Goal: Task Accomplishment & Management: Manage account settings

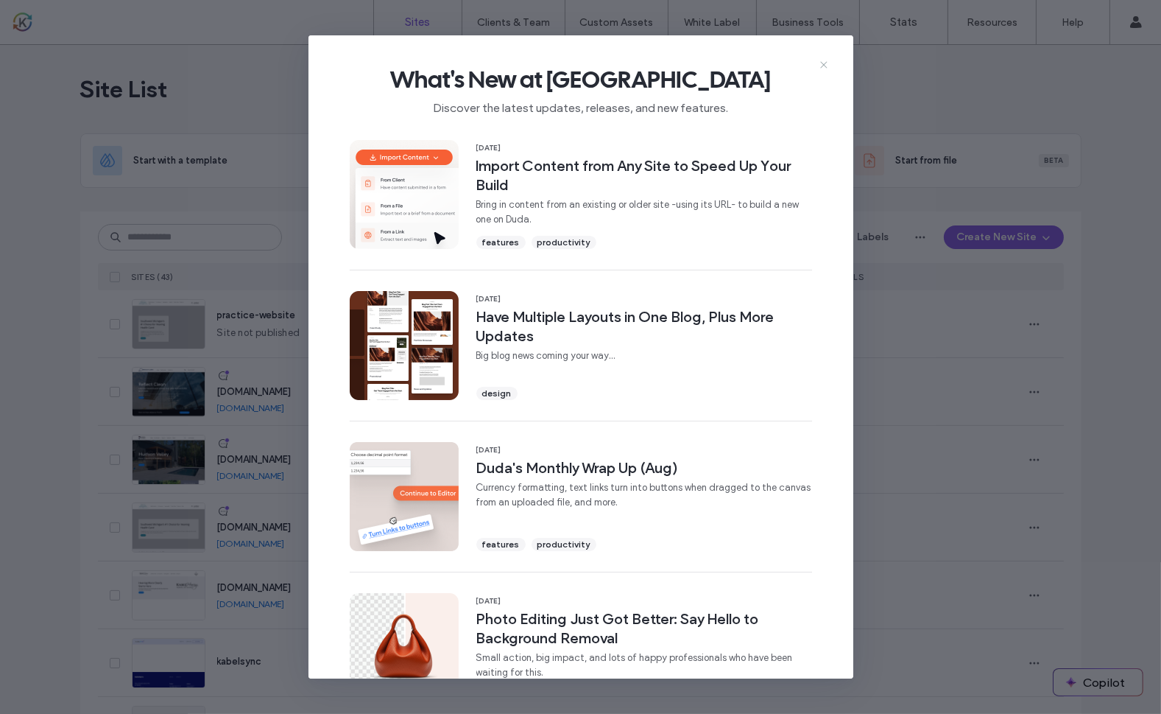
drag, startPoint x: 0, startPoint y: 0, endPoint x: 825, endPoint y: 66, distance: 827.4
click at [825, 66] on use at bounding box center [823, 65] width 7 height 7
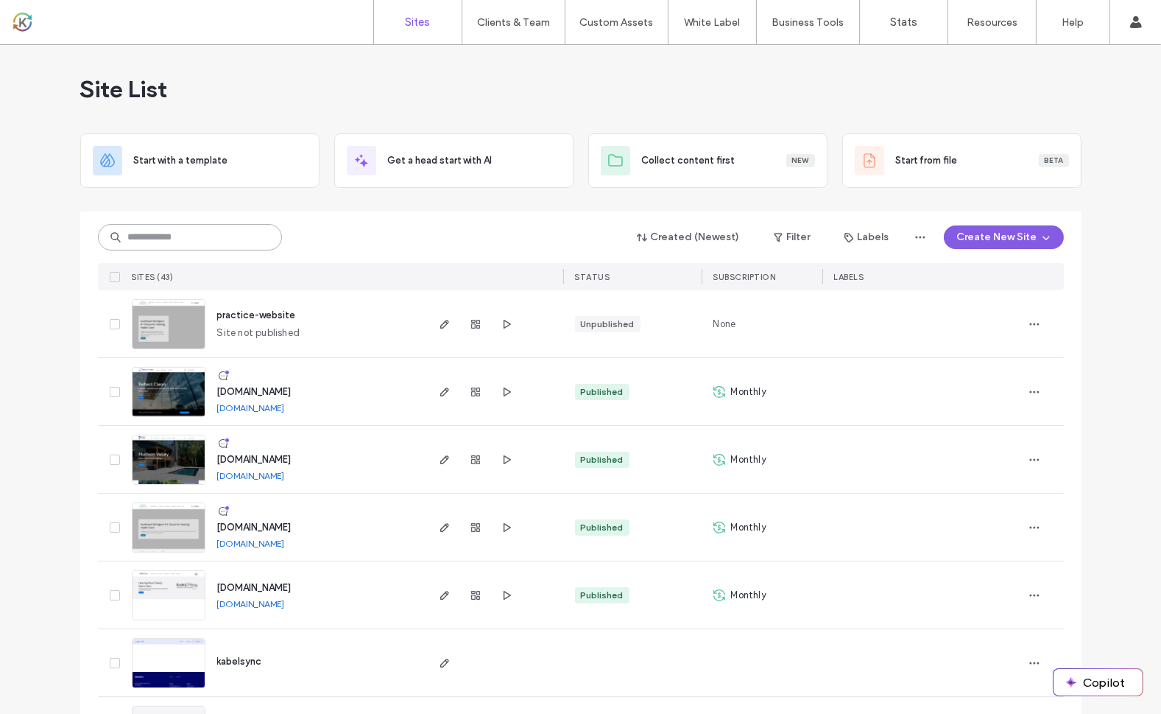
click at [204, 230] on input at bounding box center [190, 237] width 184 height 27
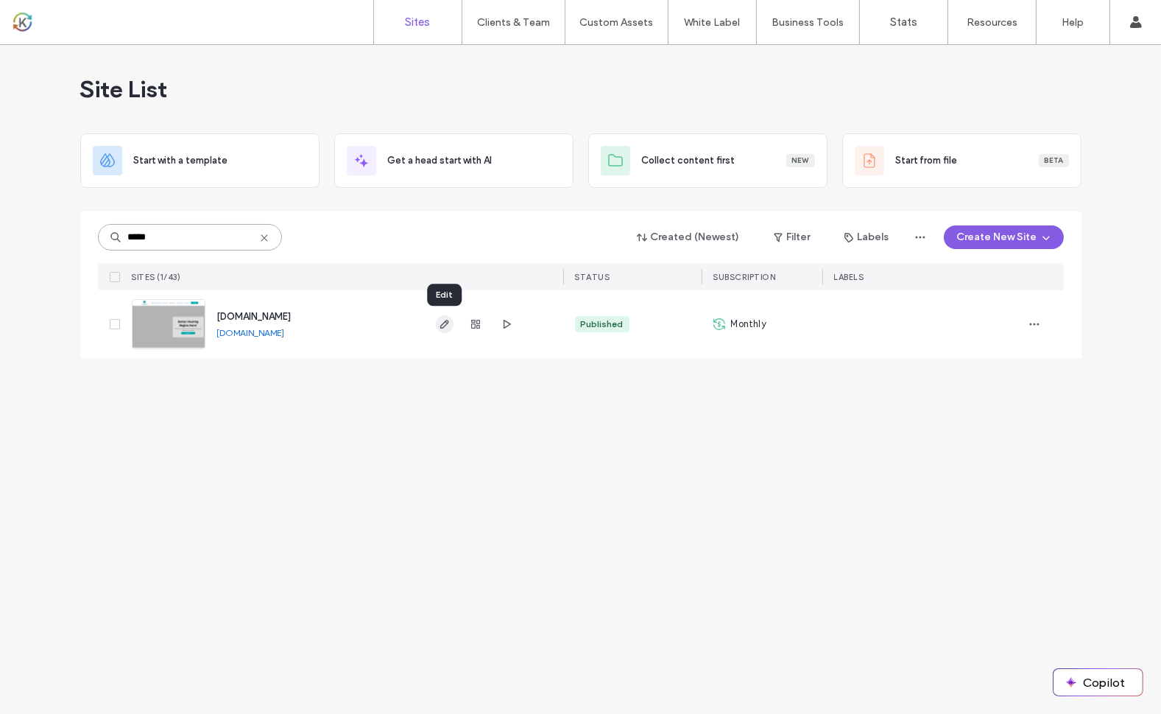
type input "*****"
click at [447, 330] on span "button" at bounding box center [445, 324] width 18 height 18
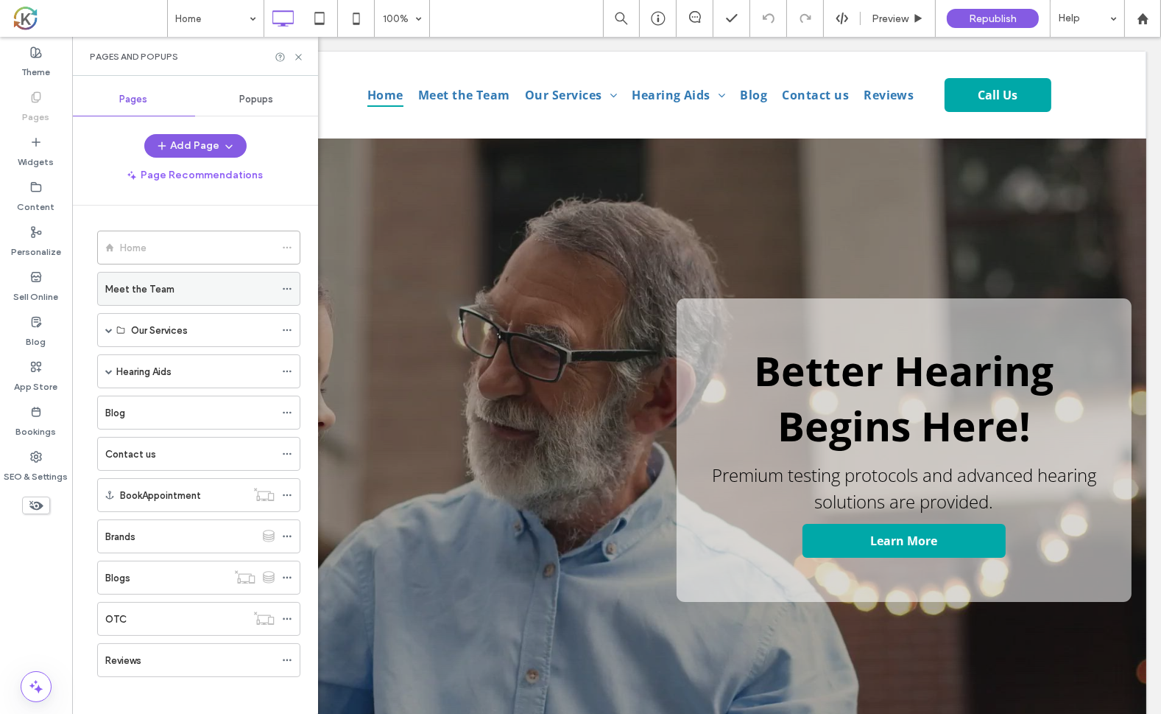
click at [151, 286] on label "Meet the Team" at bounding box center [139, 289] width 69 height 26
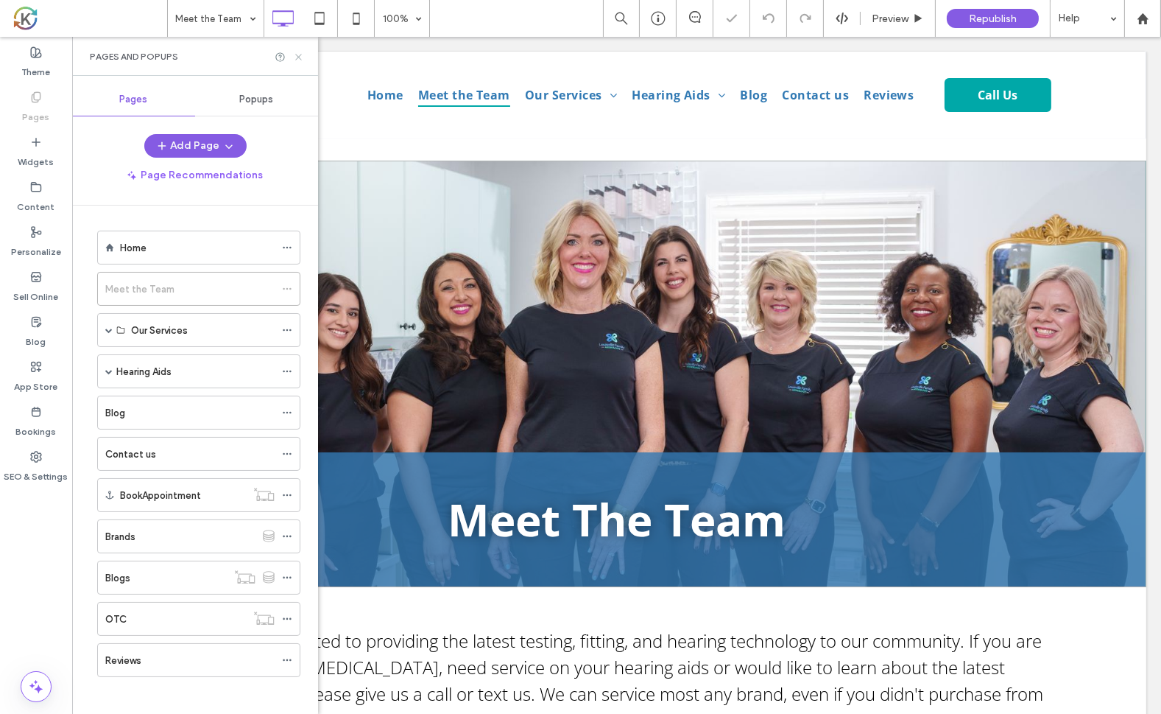
click at [299, 55] on use at bounding box center [298, 57] width 6 height 6
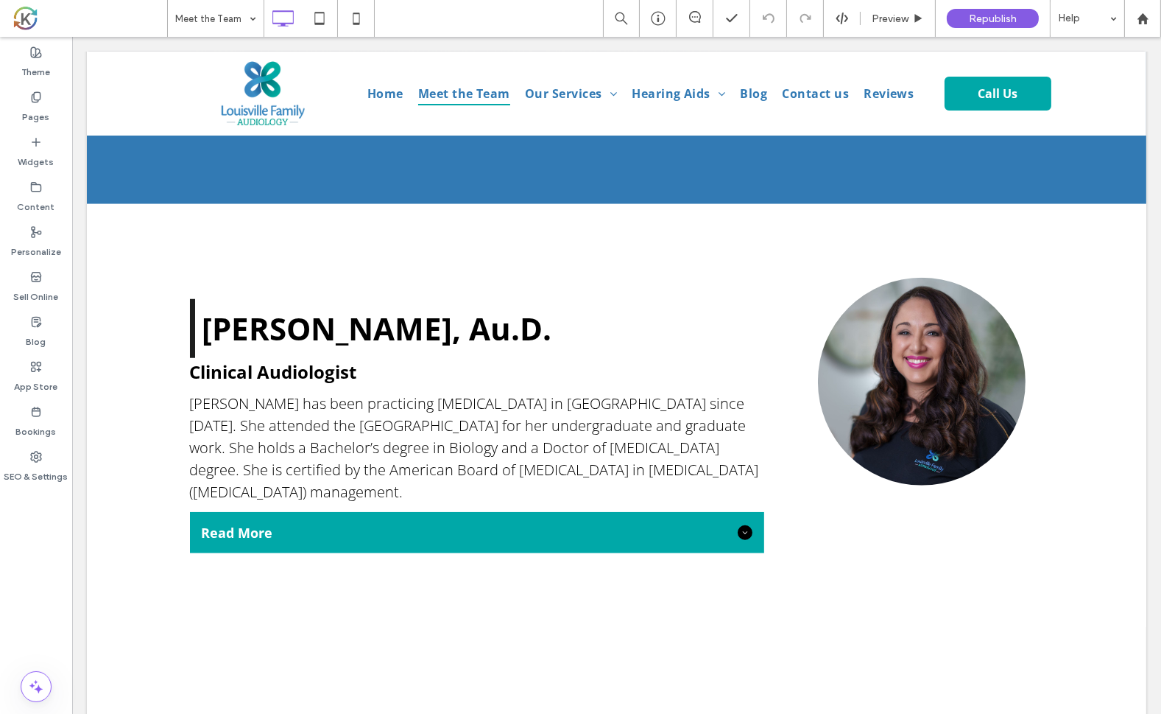
scroll to position [1853, 0]
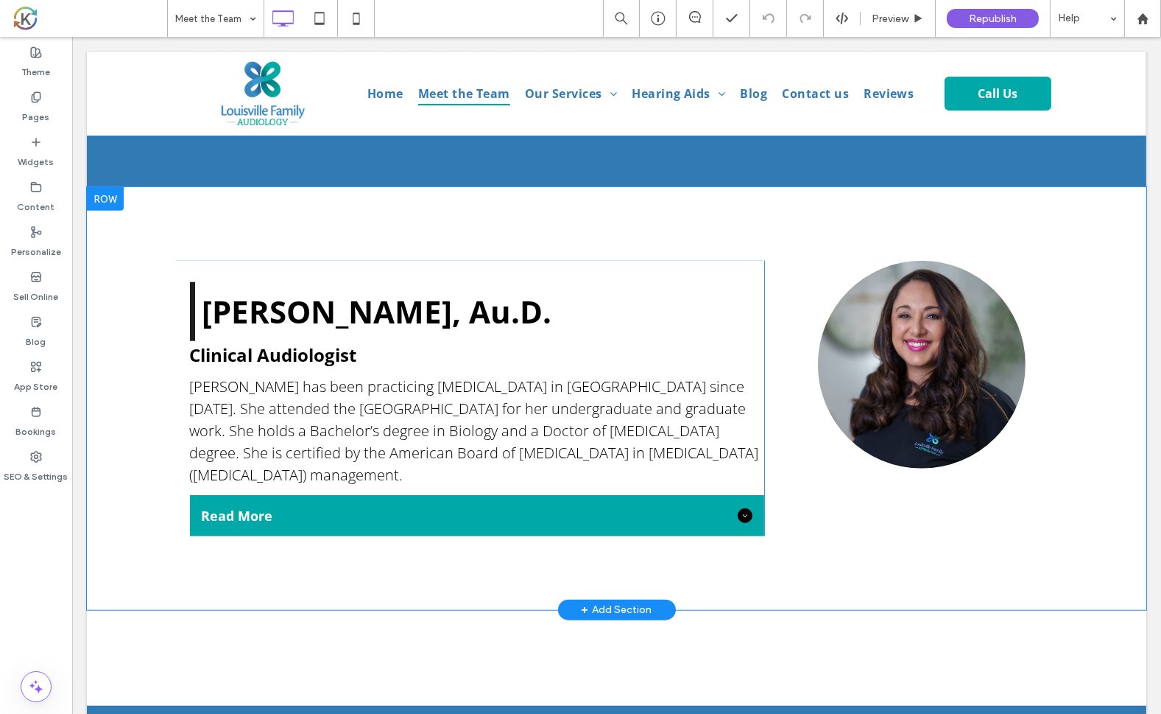
click at [121, 240] on div "Laureen Reimer, Au.D. Clinical Audiologist Dr. Reimer has been practicing Audio…" at bounding box center [616, 398] width 1060 height 423
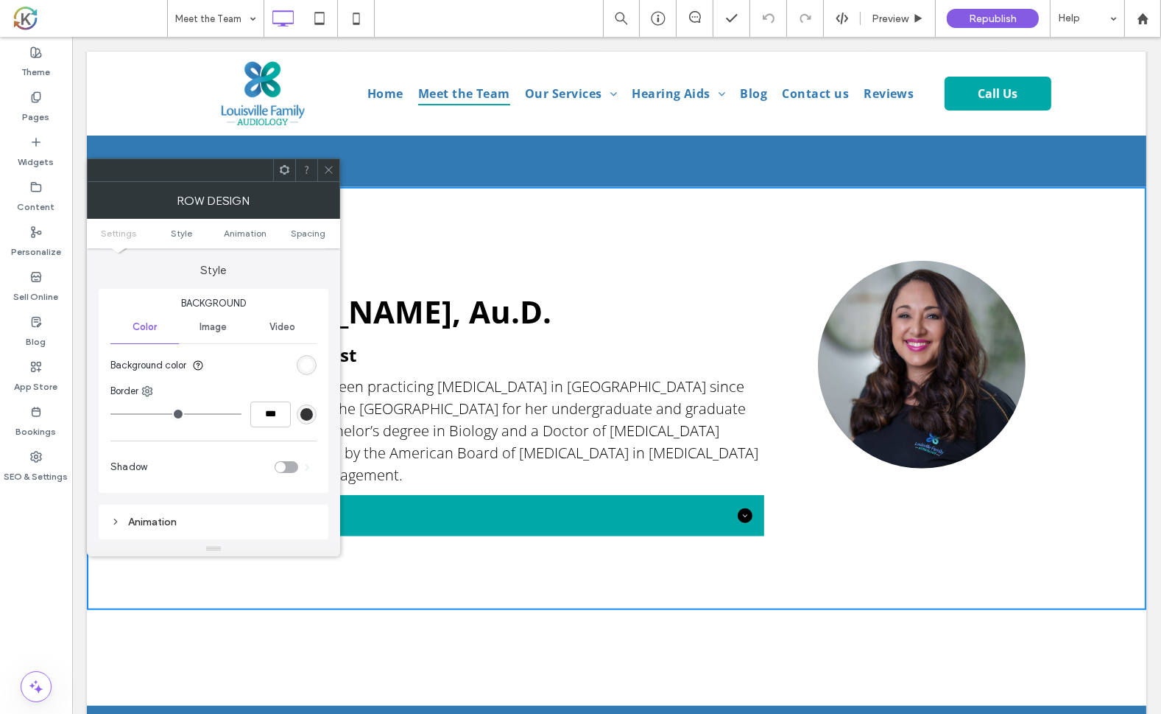
scroll to position [151, 0]
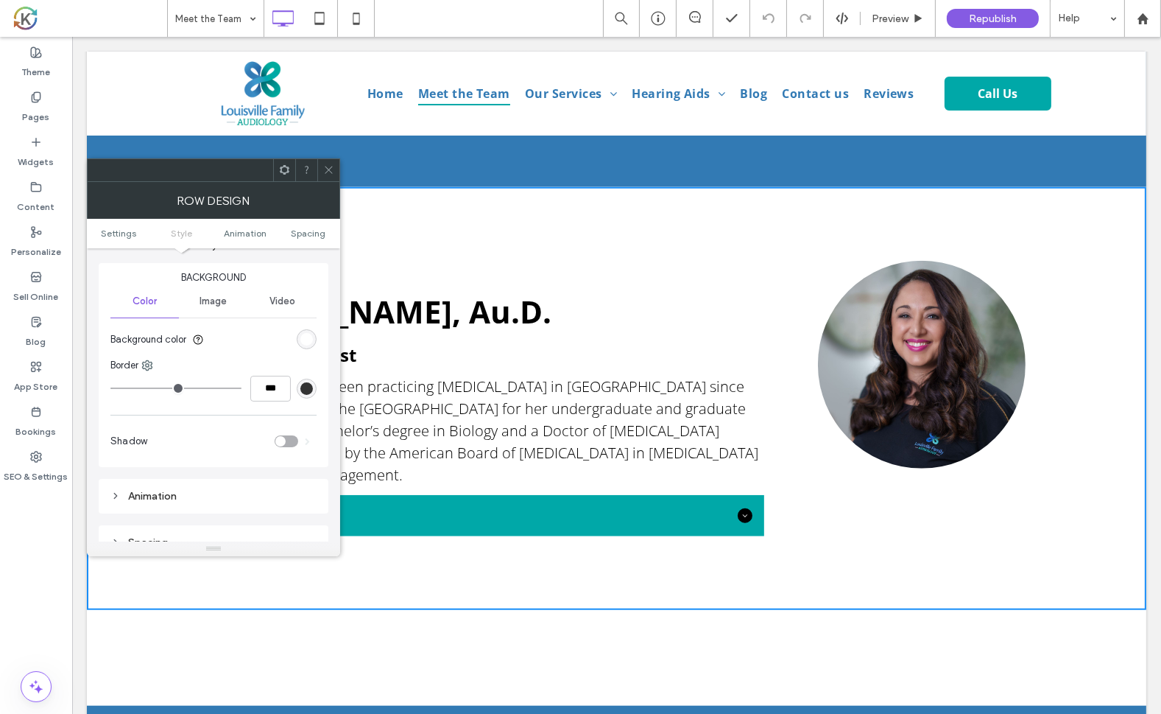
click at [285, 180] on span at bounding box center [284, 170] width 11 height 22
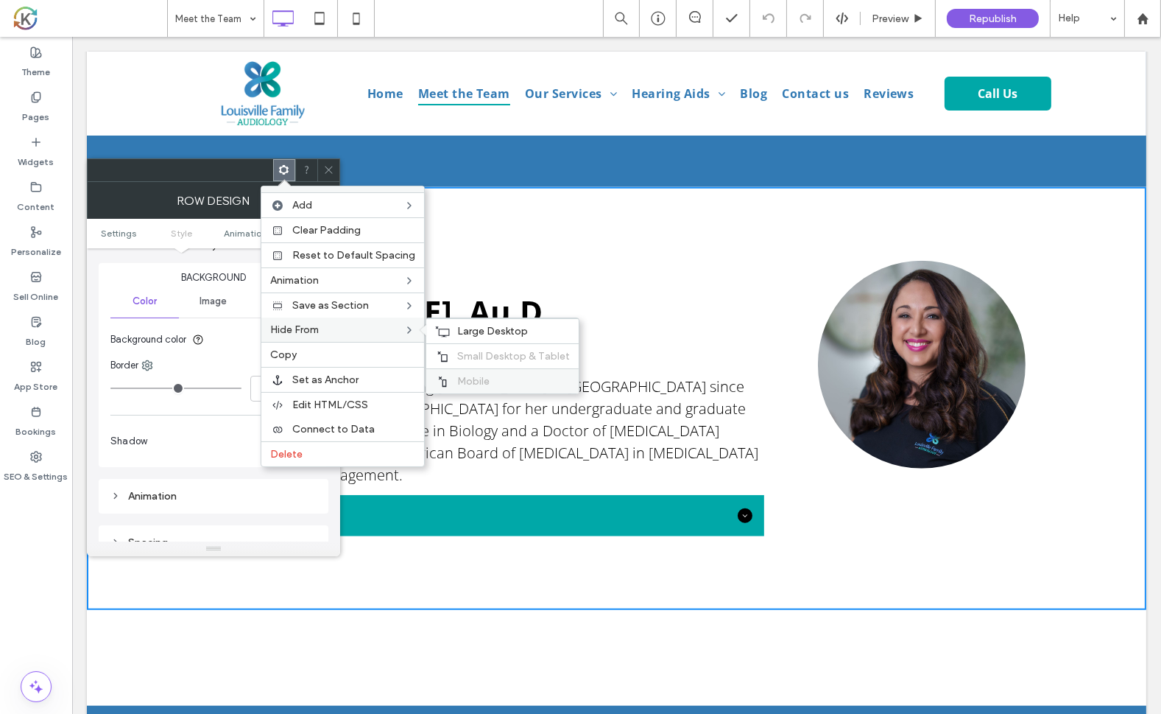
click at [460, 378] on span "Mobile" at bounding box center [473, 381] width 32 height 13
click at [459, 359] on span "Small Desktop & Tablet" at bounding box center [513, 356] width 113 height 13
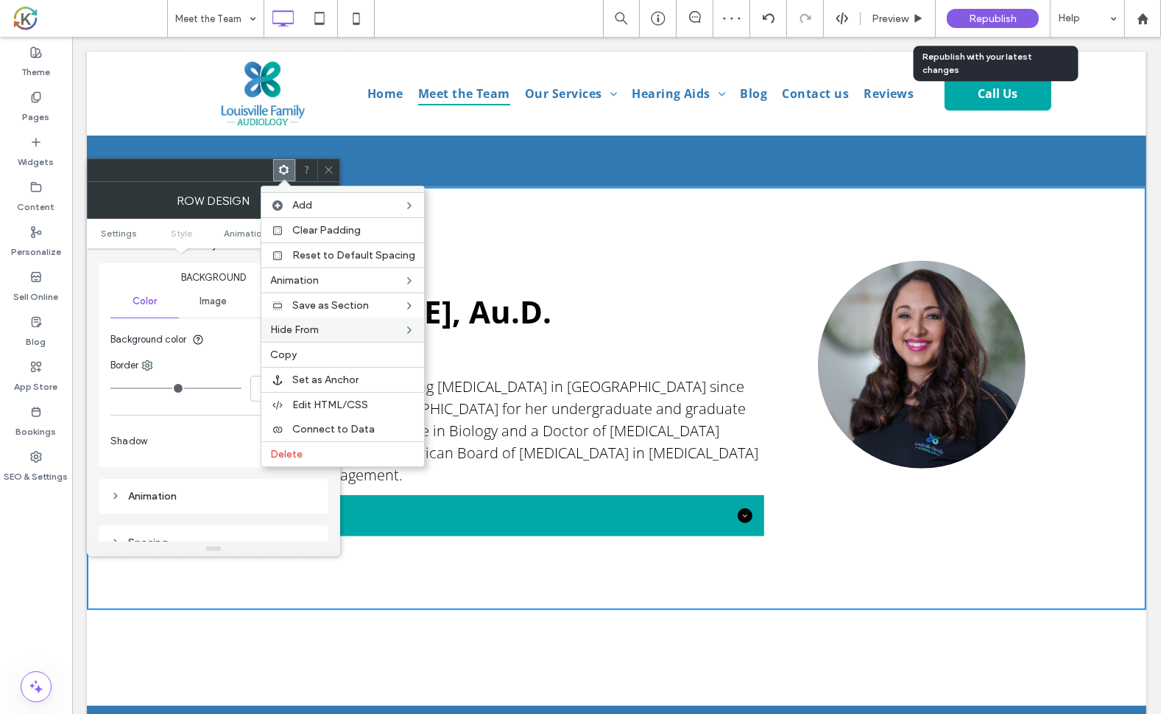
click at [999, 22] on span "Republish" at bounding box center [993, 19] width 48 height 13
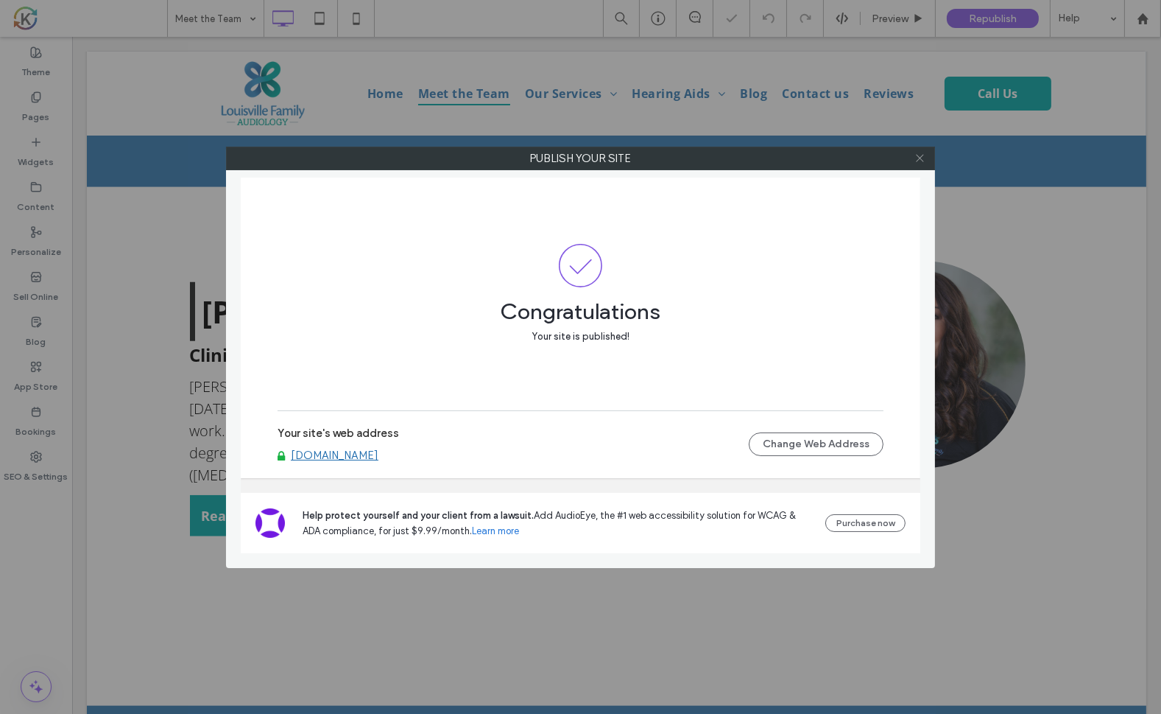
click at [919, 161] on icon at bounding box center [920, 157] width 11 height 11
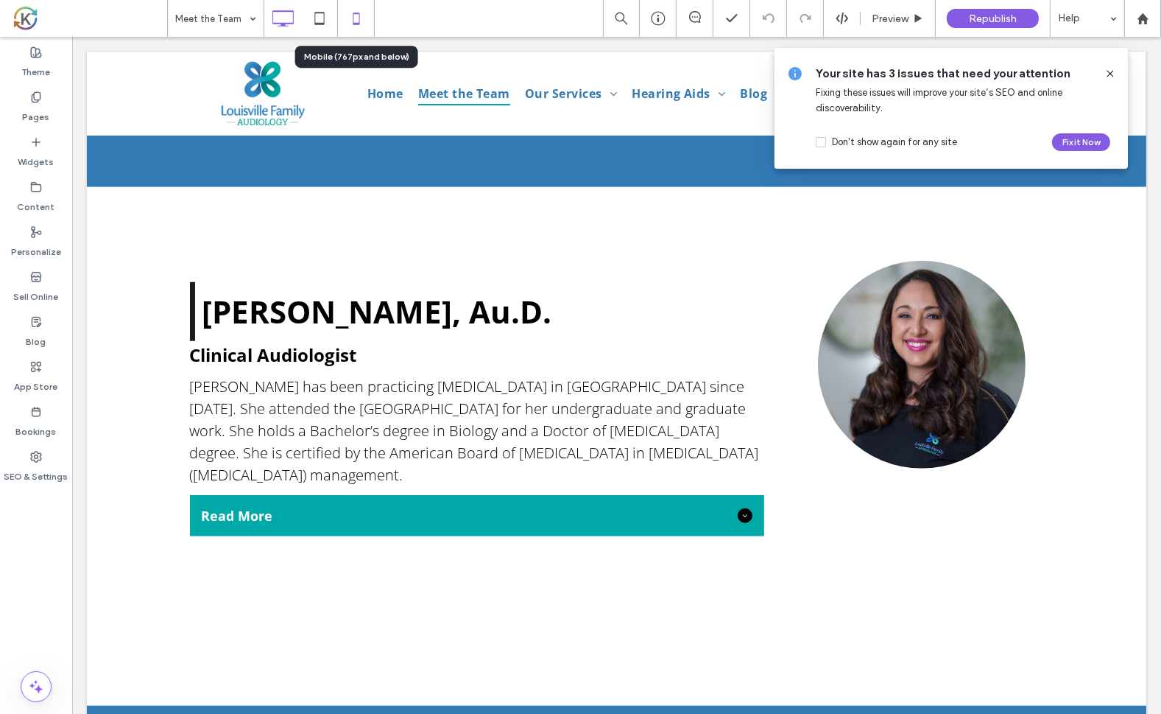
click at [351, 21] on icon at bounding box center [356, 18] width 29 height 29
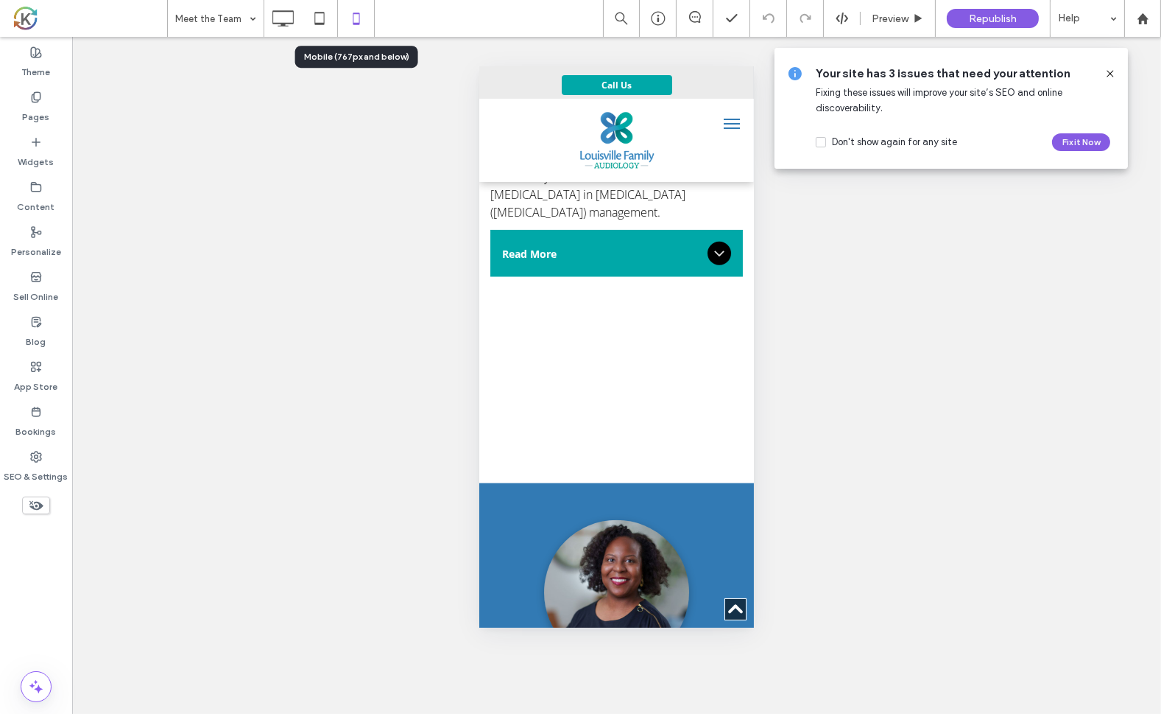
scroll to position [2284, 0]
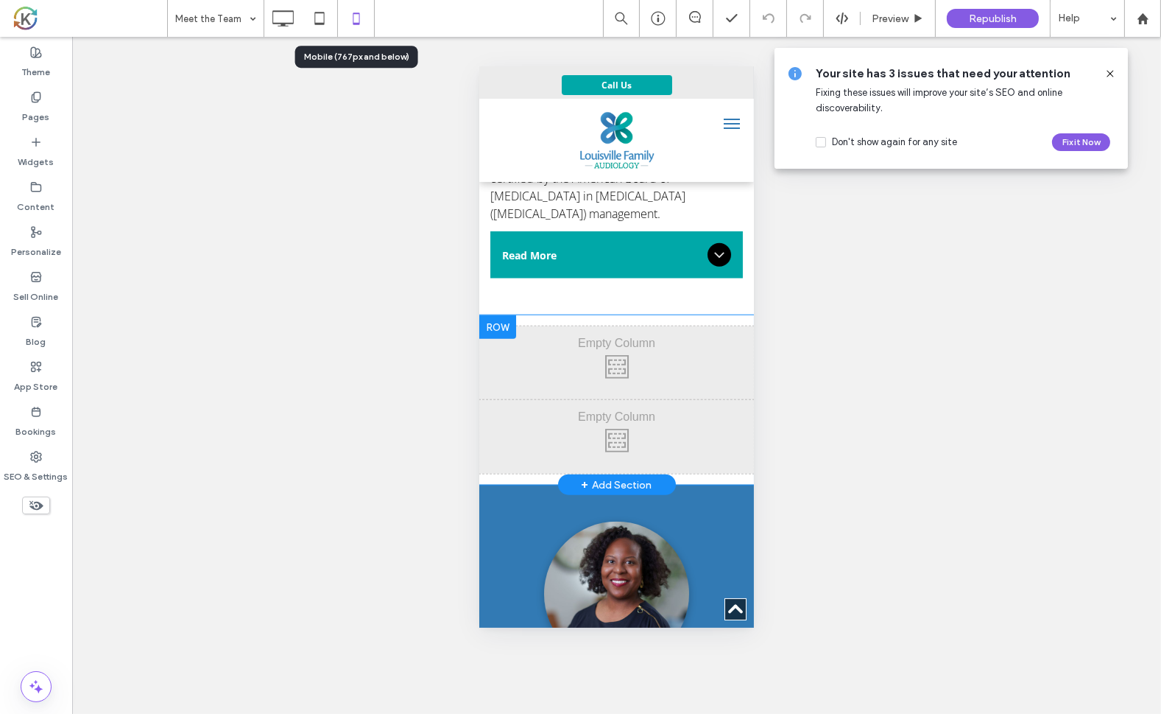
click at [563, 366] on div "Click To Paste" at bounding box center [616, 362] width 275 height 74
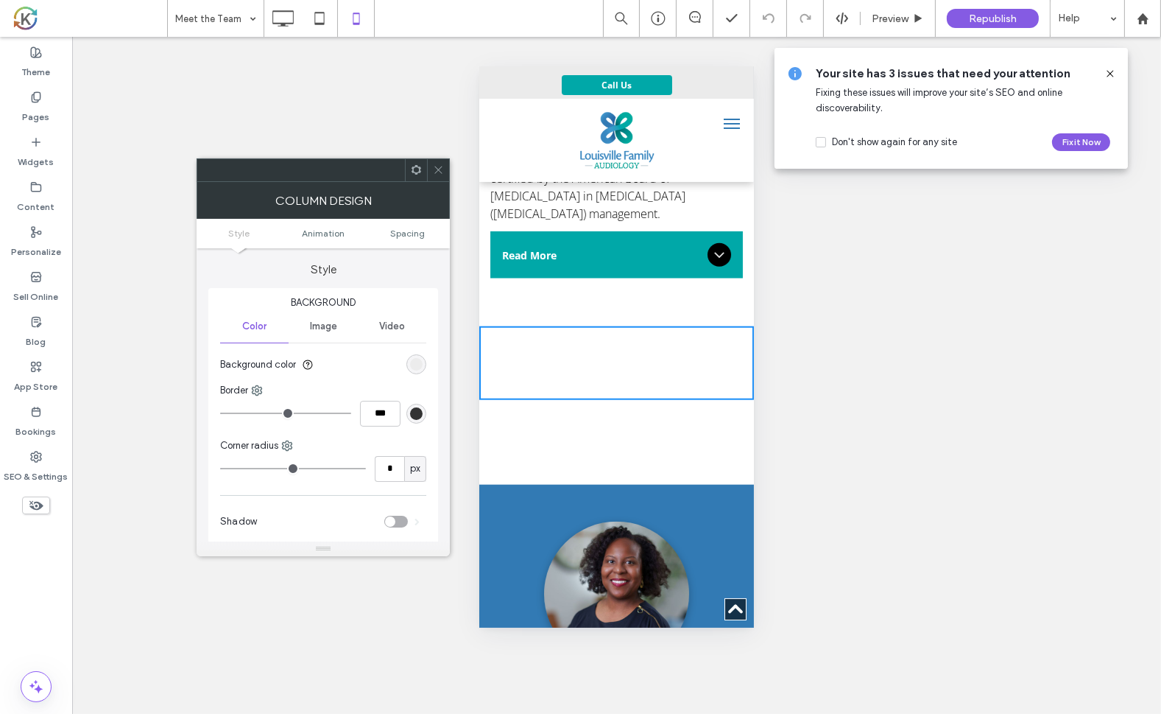
click at [412, 166] on use at bounding box center [417, 170] width 10 height 10
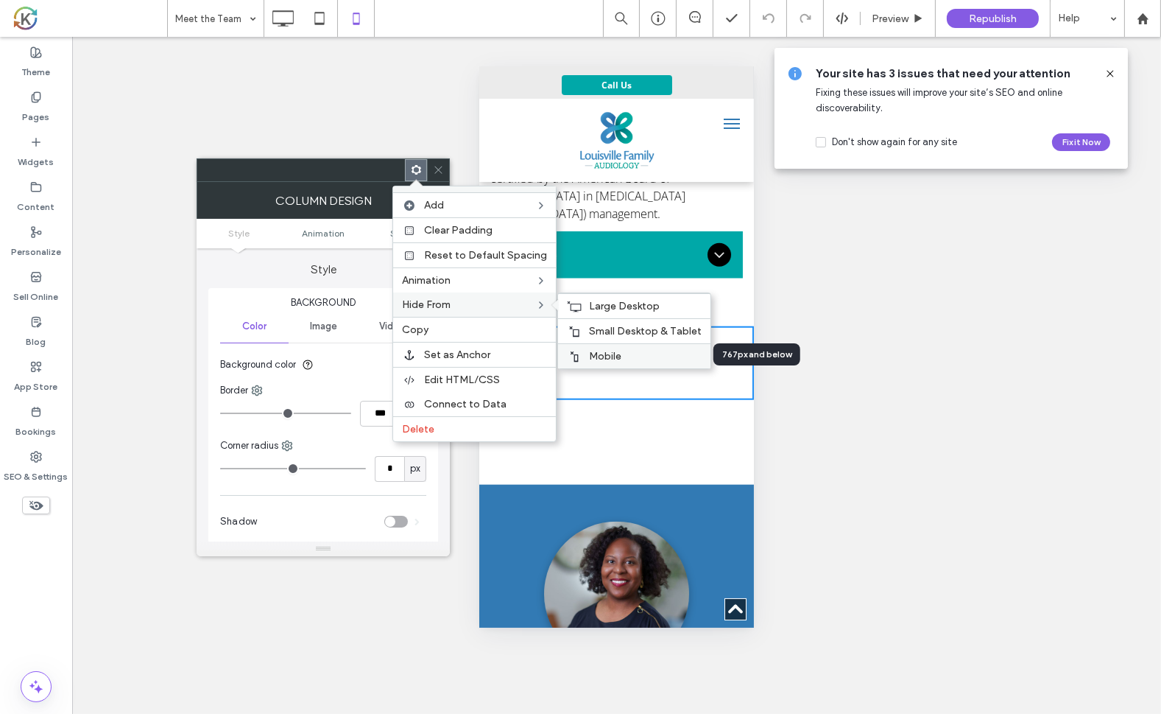
click at [591, 352] on span "Mobile" at bounding box center [605, 356] width 32 height 13
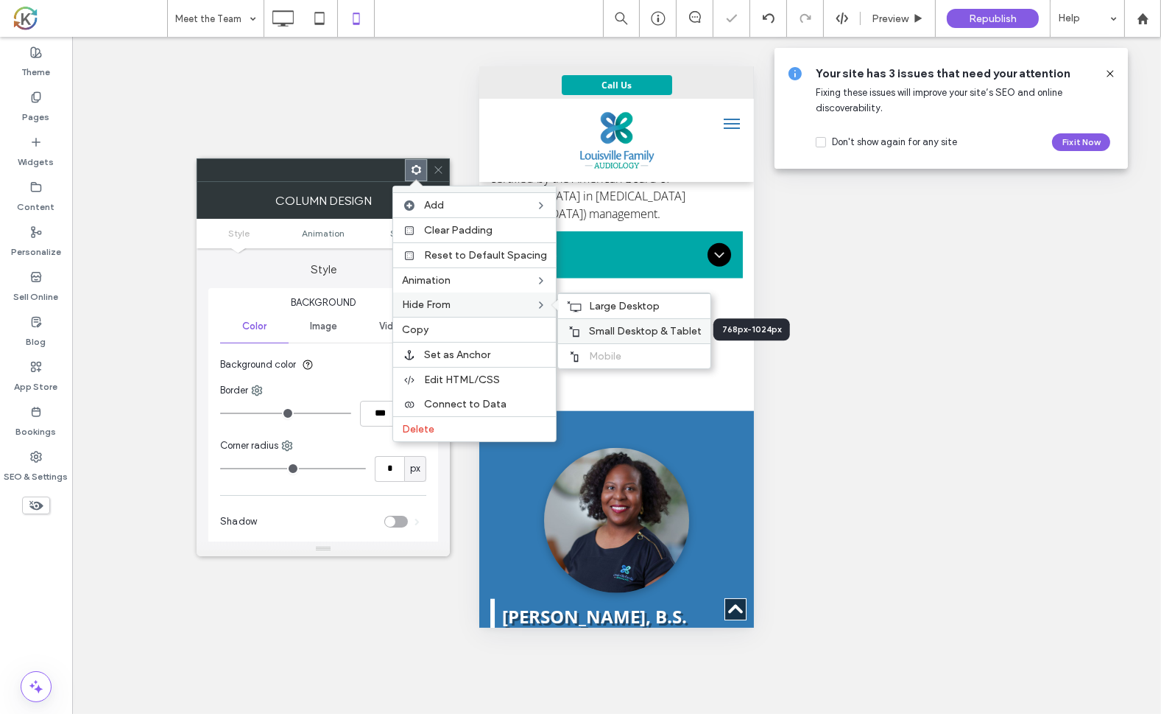
click at [595, 333] on span "Small Desktop & Tablet" at bounding box center [645, 331] width 113 height 13
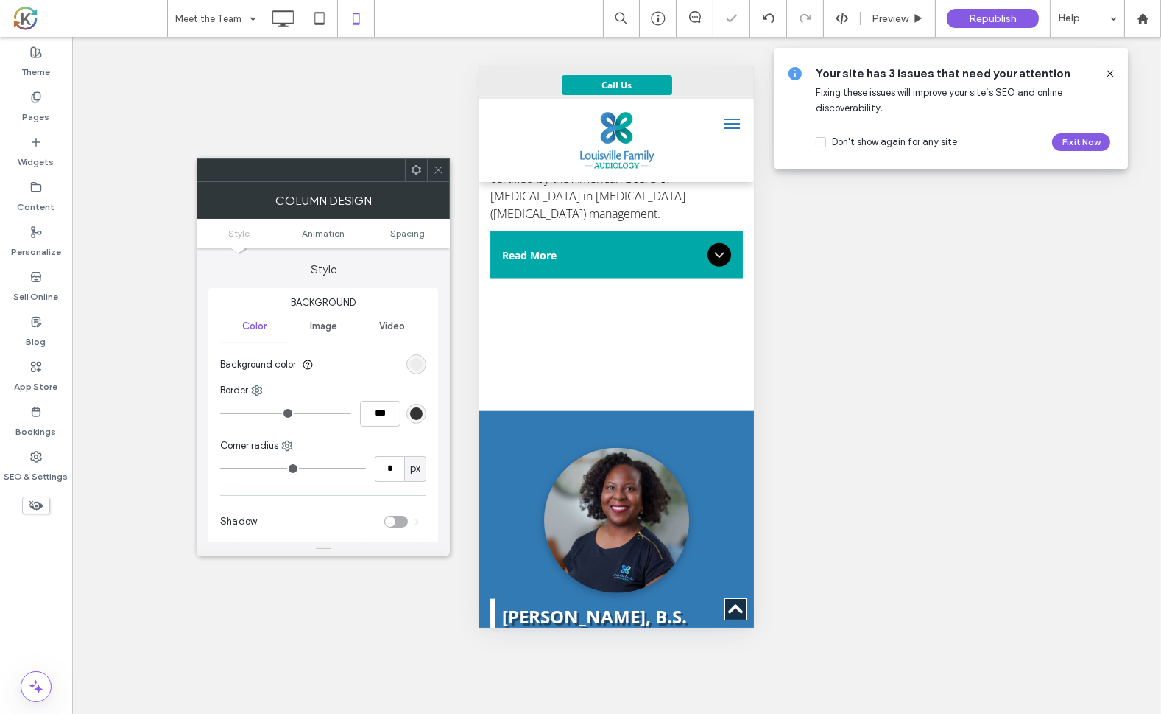
click at [635, 325] on div "Click To Paste" at bounding box center [616, 362] width 275 height 74
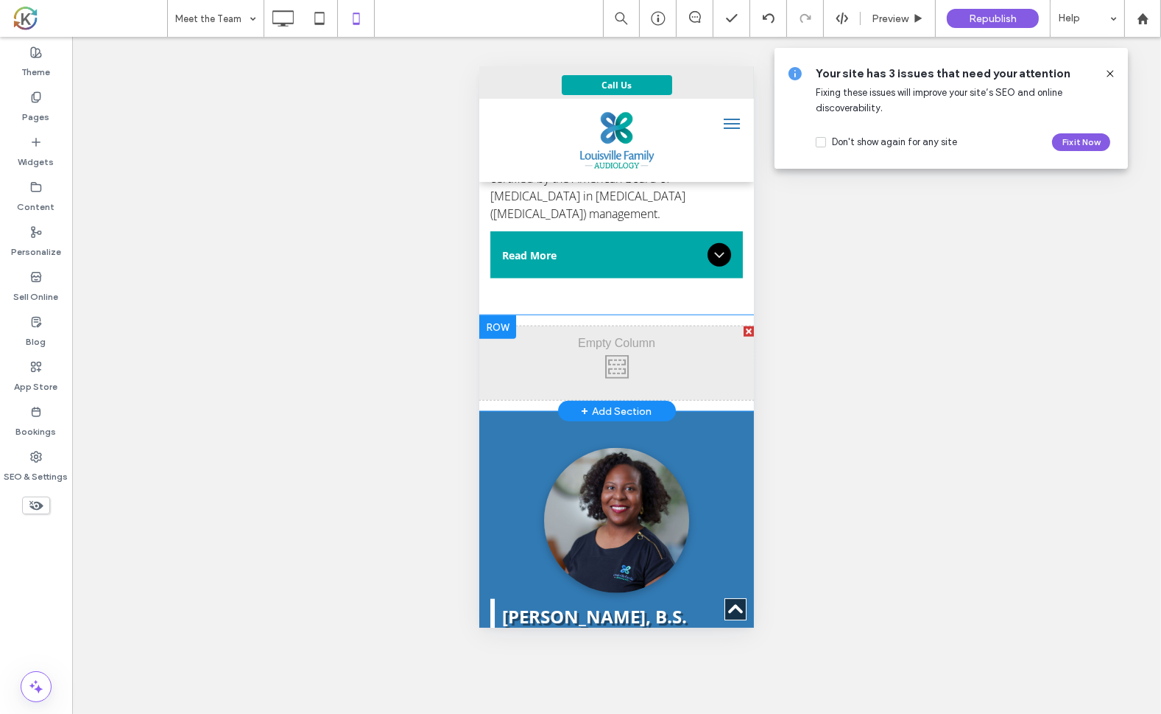
click at [523, 325] on div "Click To Paste" at bounding box center [616, 362] width 275 height 74
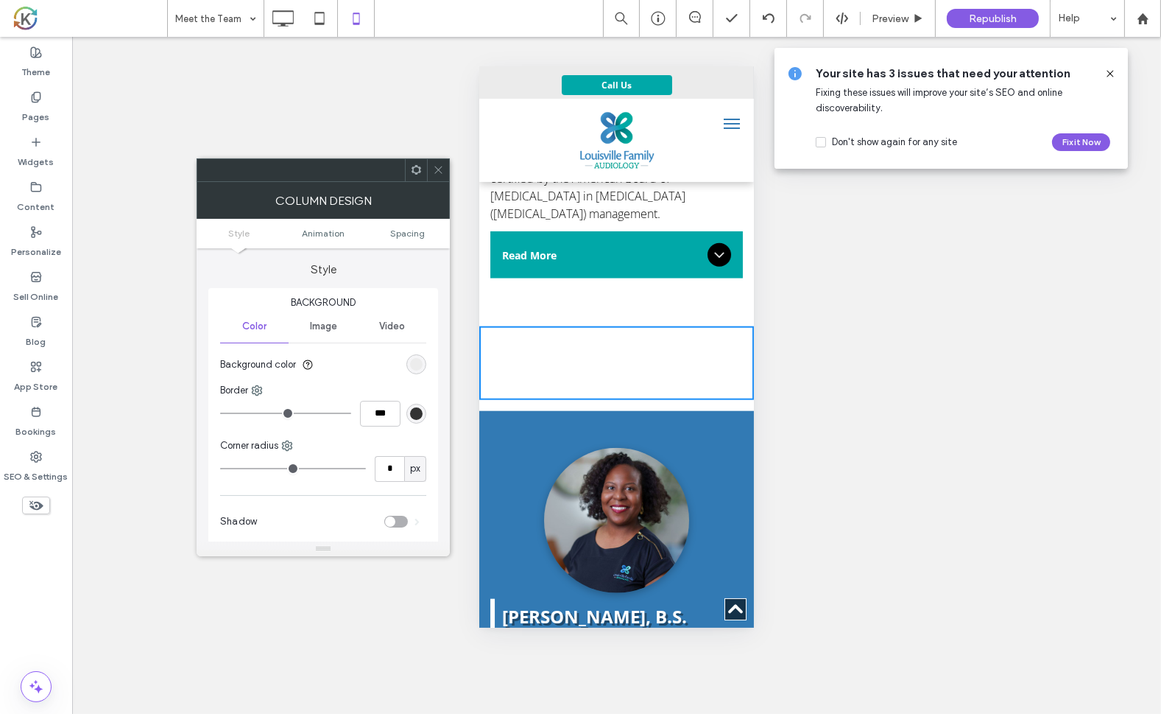
click at [415, 174] on icon at bounding box center [416, 169] width 11 height 11
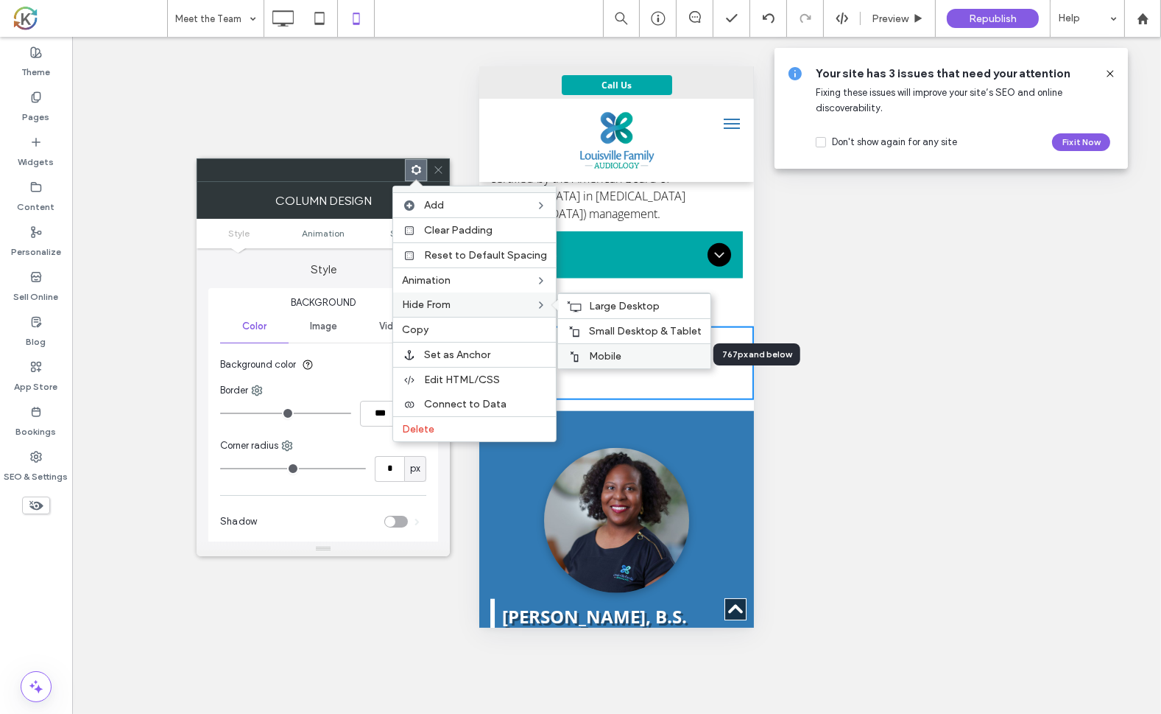
click at [594, 351] on span "Mobile" at bounding box center [605, 356] width 32 height 13
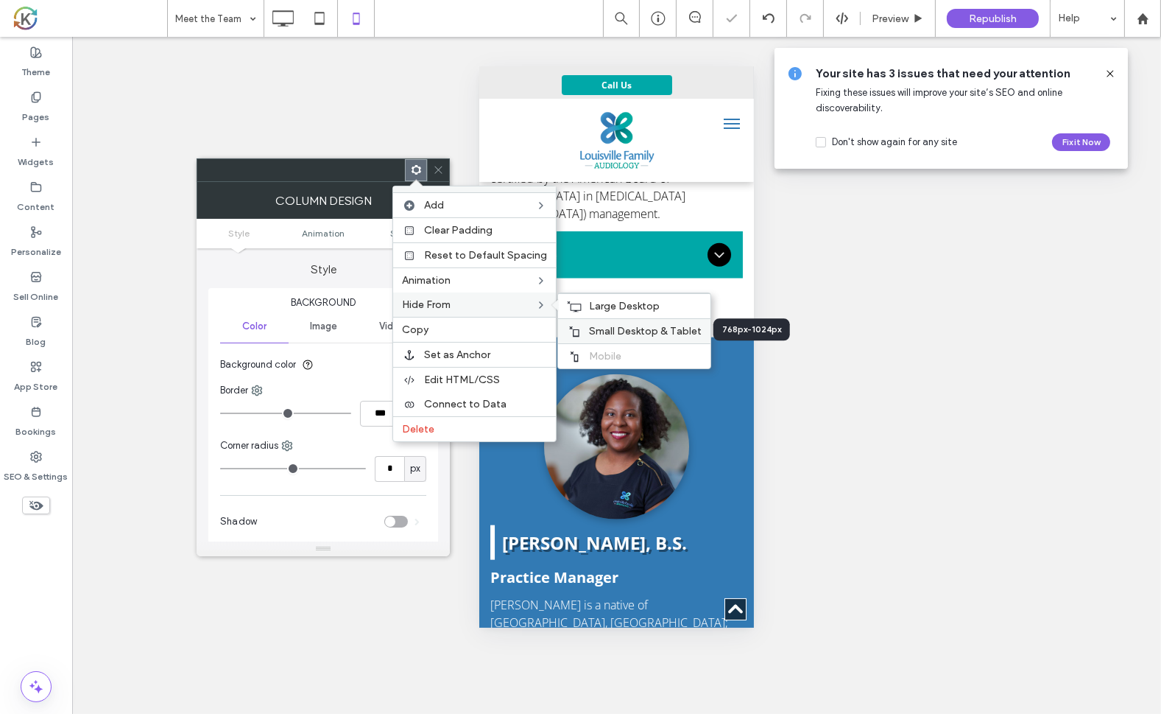
click at [600, 328] on span "Small Desktop & Tablet" at bounding box center [645, 331] width 113 height 13
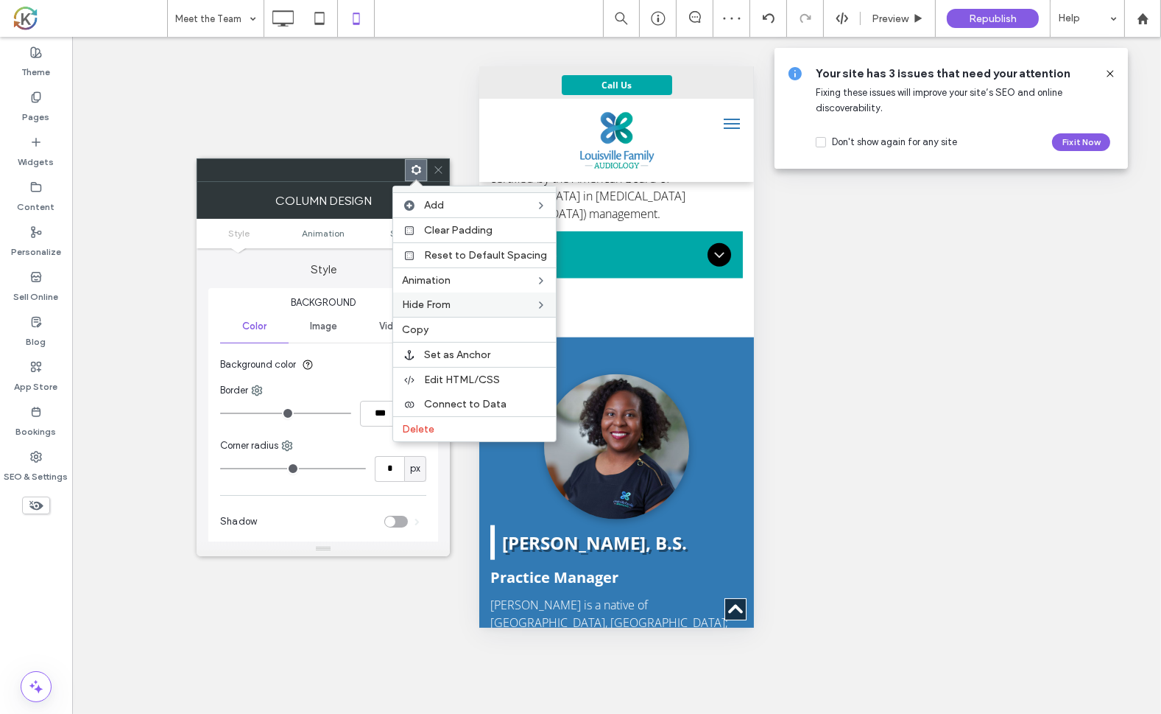
click at [842, 295] on div "Unhide? Yes Unhide? Yes Unhide? Yes Unhide? Yes Unhide? Yes Unhide? Yes Unhide?…" at bounding box center [616, 375] width 1089 height 677
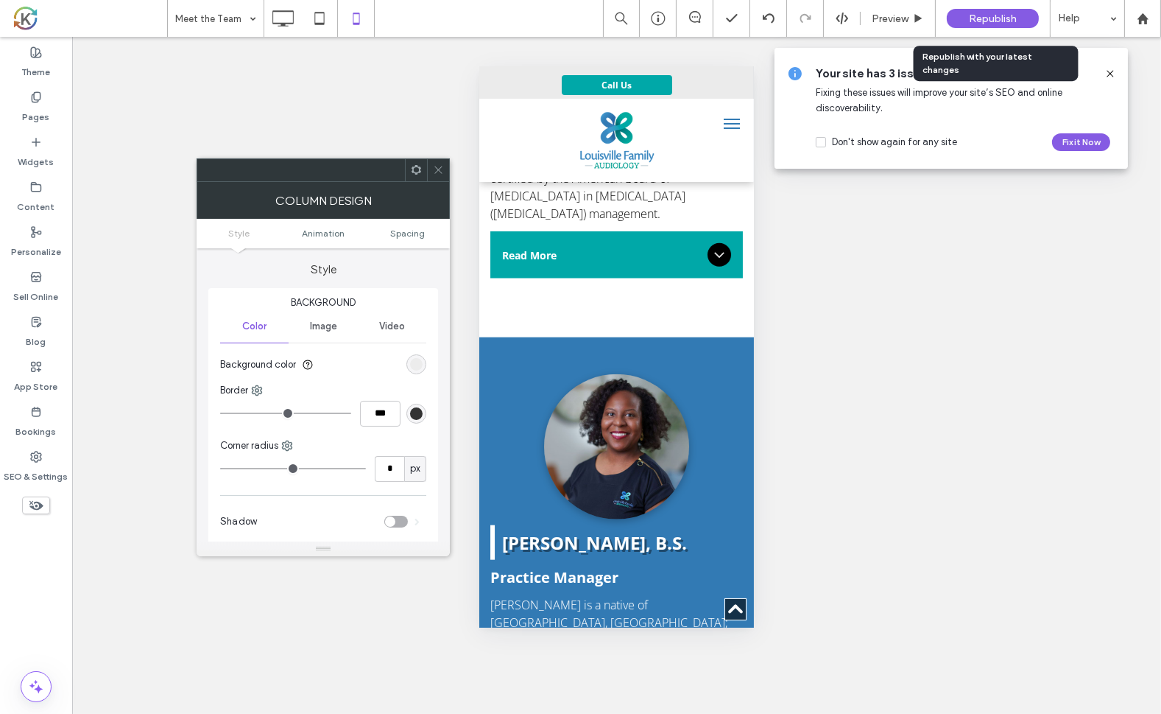
click at [998, 15] on span "Republish" at bounding box center [993, 19] width 48 height 13
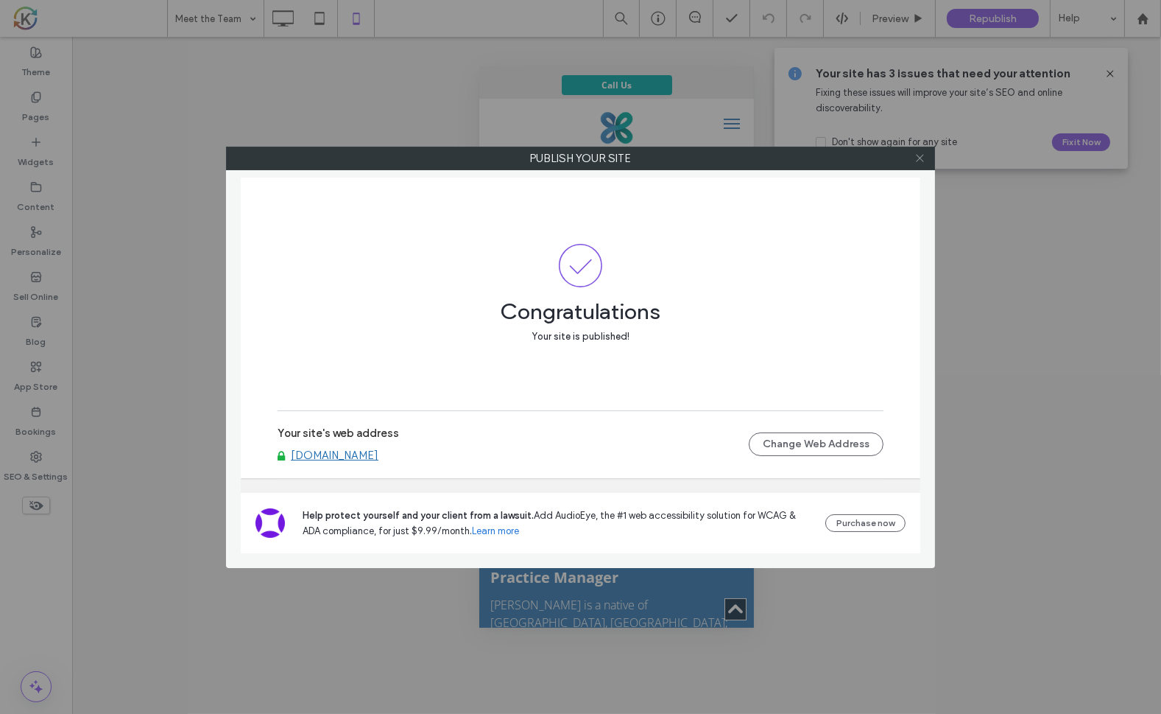
click at [918, 155] on icon at bounding box center [920, 157] width 11 height 11
